Goal: Information Seeking & Learning: Learn about a topic

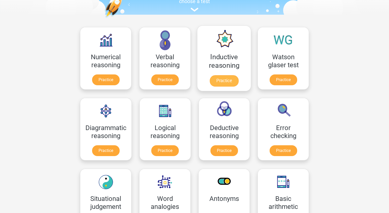
scroll to position [104, 0]
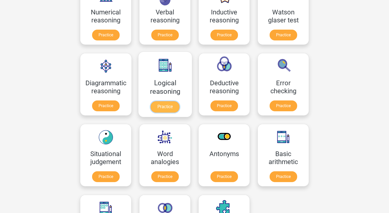
click at [161, 107] on link "Practice" at bounding box center [165, 106] width 29 height 11
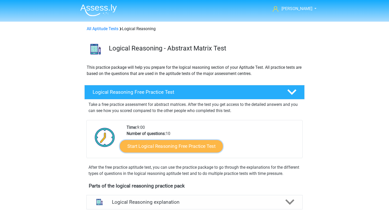
click at [167, 145] on link "Start Logical Reasoning Free Practice Test" at bounding box center [171, 146] width 103 height 12
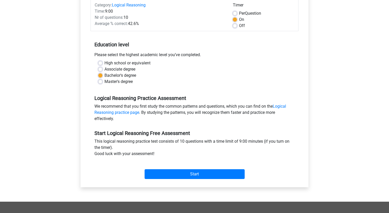
scroll to position [73, 0]
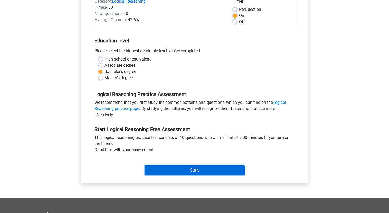
click at [179, 168] on input "Start" at bounding box center [195, 170] width 100 height 10
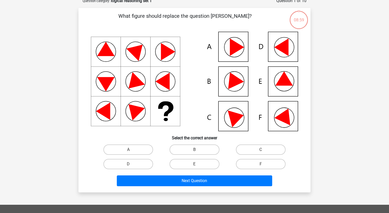
scroll to position [31, 0]
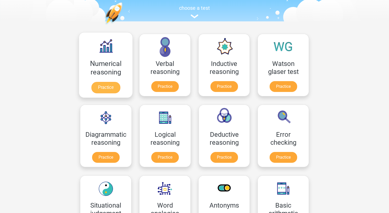
scroll to position [56, 0]
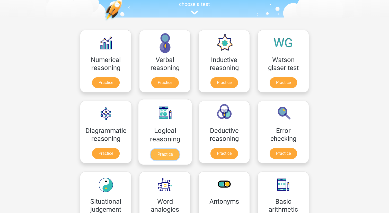
click at [157, 157] on link "Practice" at bounding box center [165, 154] width 29 height 11
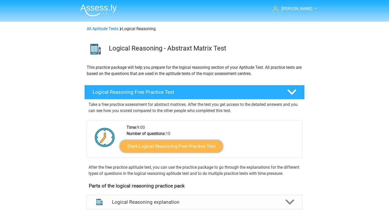
click at [194, 148] on link "Start Logical Reasoning Free Practice Test" at bounding box center [171, 146] width 103 height 12
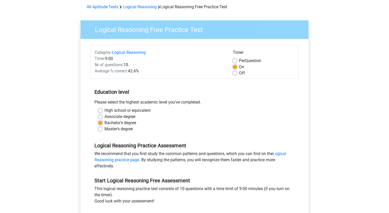
scroll to position [57, 0]
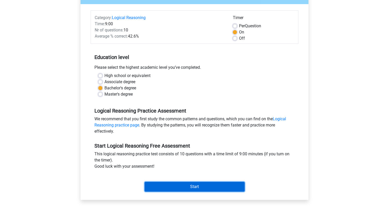
click at [199, 188] on input "Start" at bounding box center [195, 187] width 100 height 10
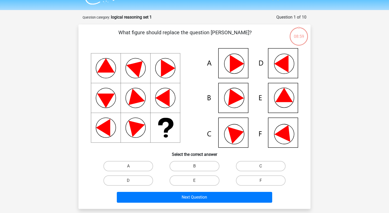
scroll to position [13, 0]
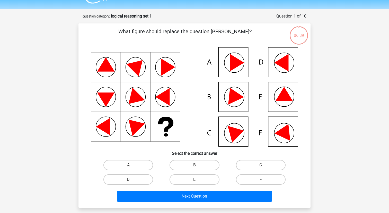
click at [264, 175] on label "F" at bounding box center [261, 179] width 50 height 10
click at [264, 179] on input "F" at bounding box center [262, 180] width 3 height 3
radio input "true"
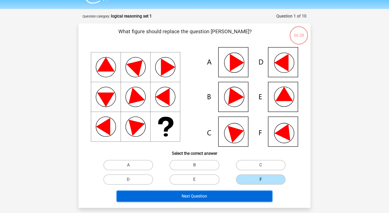
click at [255, 194] on button "Next Question" at bounding box center [195, 196] width 156 height 11
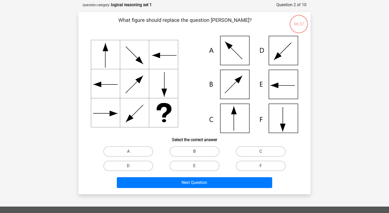
scroll to position [26, 0]
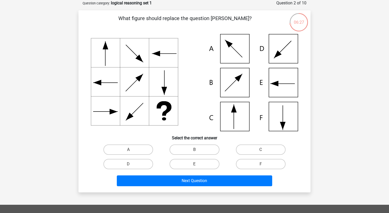
click at [242, 129] on icon at bounding box center [195, 82] width 208 height 97
click at [258, 144] on div "C" at bounding box center [261, 149] width 66 height 14
click at [257, 148] on label "C" at bounding box center [261, 149] width 50 height 10
click at [261, 150] on input "C" at bounding box center [262, 151] width 3 height 3
radio input "true"
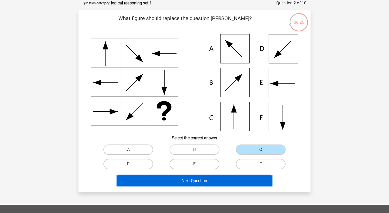
click at [246, 179] on button "Next Question" at bounding box center [195, 180] width 156 height 11
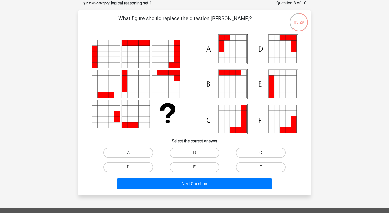
click at [149, 154] on label "A" at bounding box center [129, 153] width 50 height 10
click at [132, 154] on input "A" at bounding box center [129, 154] width 3 height 3
radio input "true"
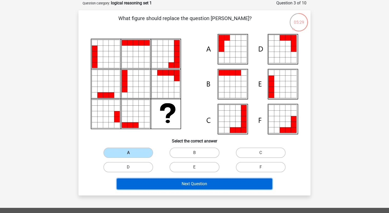
click at [159, 183] on button "Next Question" at bounding box center [195, 183] width 156 height 11
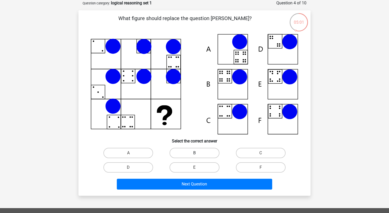
click at [192, 151] on label "B" at bounding box center [195, 153] width 50 height 10
click at [195, 153] on input "B" at bounding box center [196, 154] width 3 height 3
radio input "true"
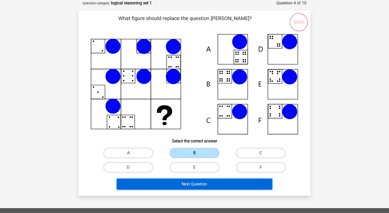
click at [192, 184] on button "Next Question" at bounding box center [195, 184] width 156 height 11
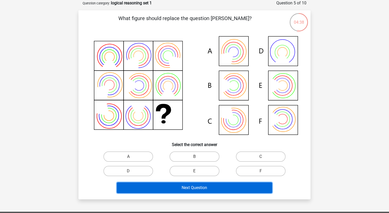
click at [208, 189] on button "Next Question" at bounding box center [195, 187] width 156 height 11
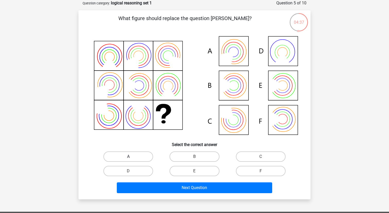
click at [138, 156] on label "A" at bounding box center [129, 156] width 50 height 10
click at [132, 157] on input "A" at bounding box center [129, 158] width 3 height 3
radio input "true"
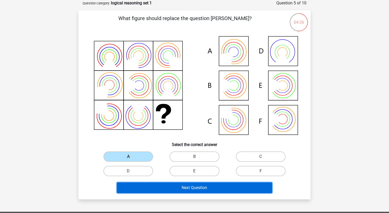
click at [161, 188] on button "Next Question" at bounding box center [195, 187] width 156 height 11
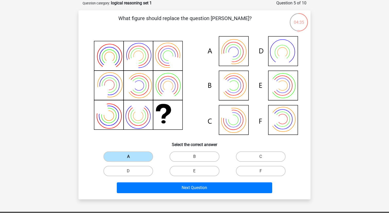
click at [150, 152] on label "A" at bounding box center [129, 156] width 50 height 10
click at [132, 157] on input "A" at bounding box center [129, 158] width 3 height 3
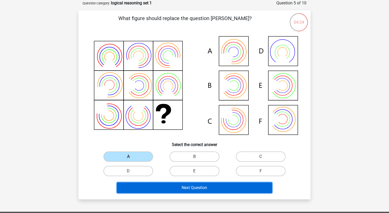
click at [185, 191] on button "Next Question" at bounding box center [195, 187] width 156 height 11
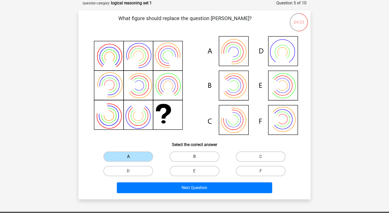
click at [187, 152] on label "B" at bounding box center [195, 156] width 50 height 10
click at [195, 157] on input "B" at bounding box center [196, 158] width 3 height 3
radio input "true"
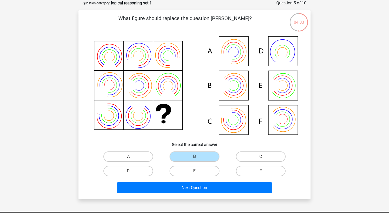
click at [187, 155] on label "B" at bounding box center [195, 156] width 50 height 10
click at [195, 157] on input "B" at bounding box center [196, 158] width 3 height 3
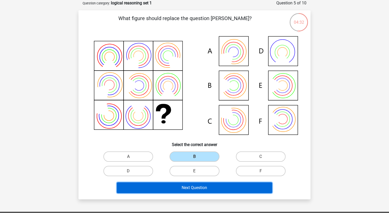
click at [187, 186] on button "Next Question" at bounding box center [195, 187] width 156 height 11
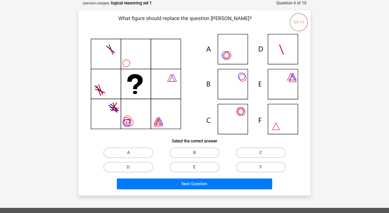
click at [135, 150] on label "A" at bounding box center [129, 153] width 50 height 10
click at [132, 153] on input "A" at bounding box center [129, 154] width 3 height 3
radio input "true"
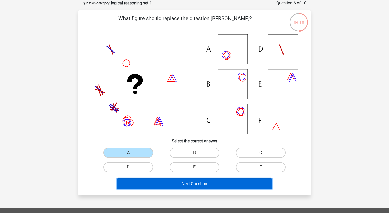
click at [200, 184] on button "Next Question" at bounding box center [195, 183] width 156 height 11
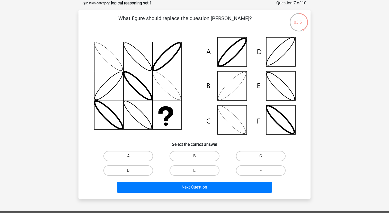
click at [204, 149] on div "B" at bounding box center [194, 156] width 66 height 14
click at [202, 156] on label "B" at bounding box center [195, 156] width 50 height 10
click at [198, 156] on input "B" at bounding box center [196, 157] width 3 height 3
radio input "true"
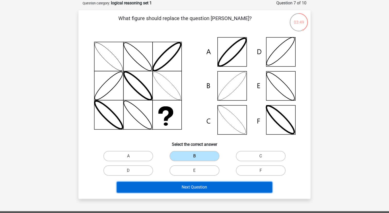
click at [207, 186] on button "Next Question" at bounding box center [195, 187] width 156 height 11
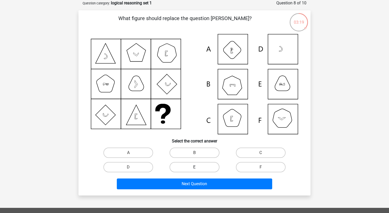
click at [205, 163] on label "E" at bounding box center [195, 167] width 50 height 10
click at [198, 167] on input "E" at bounding box center [196, 168] width 3 height 3
radio input "true"
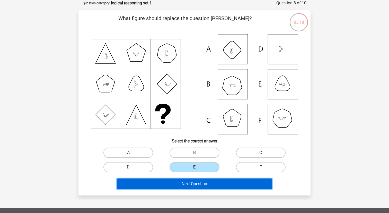
click at [200, 184] on button "Next Question" at bounding box center [195, 183] width 156 height 11
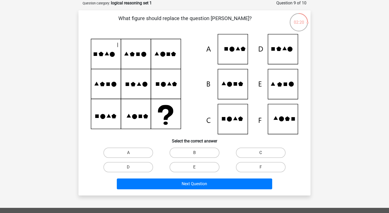
click at [268, 151] on label "C" at bounding box center [261, 153] width 50 height 10
click at [264, 153] on input "C" at bounding box center [262, 154] width 3 height 3
radio input "true"
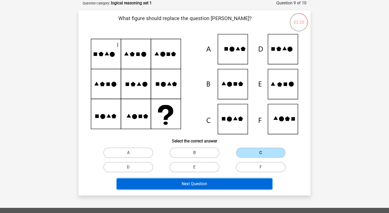
click at [245, 178] on button "Next Question" at bounding box center [195, 183] width 156 height 11
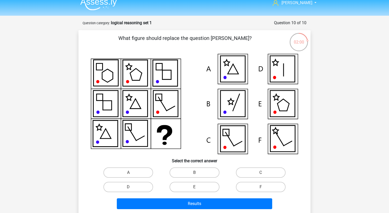
scroll to position [0, 0]
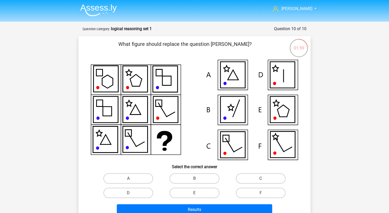
click at [105, 6] on img at bounding box center [98, 10] width 37 height 12
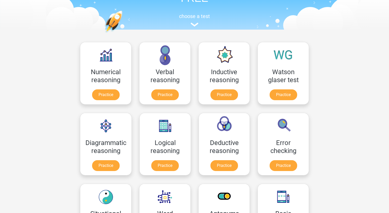
scroll to position [37, 0]
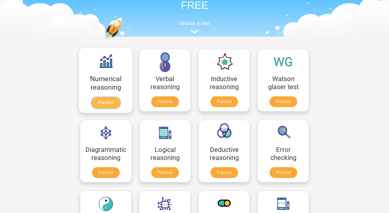
click at [104, 107] on link "Practice" at bounding box center [105, 102] width 29 height 11
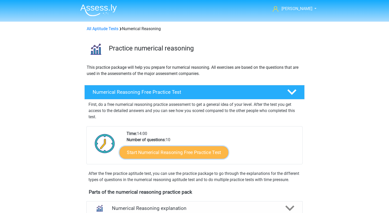
click at [174, 156] on link "Start Numerical Reasoning Free Practice Test" at bounding box center [174, 152] width 109 height 12
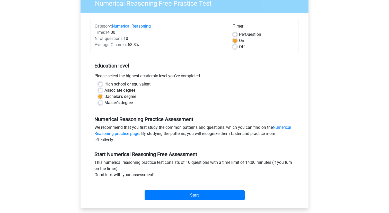
scroll to position [64, 0]
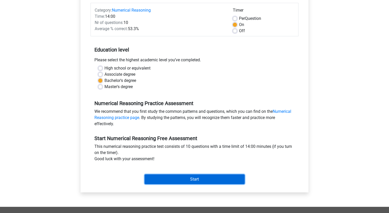
click at [193, 180] on input "Start" at bounding box center [195, 179] width 100 height 10
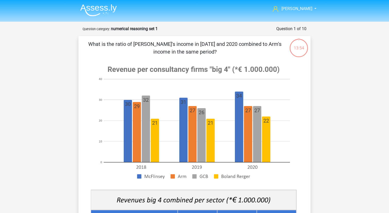
click at [91, 7] on img at bounding box center [98, 10] width 37 height 12
